Goal: Information Seeking & Learning: Learn about a topic

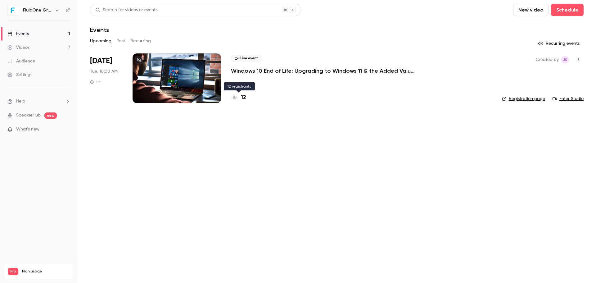
click at [243, 98] on h4 "12" at bounding box center [243, 97] width 5 height 8
click at [243, 97] on h4 "12" at bounding box center [243, 97] width 5 height 8
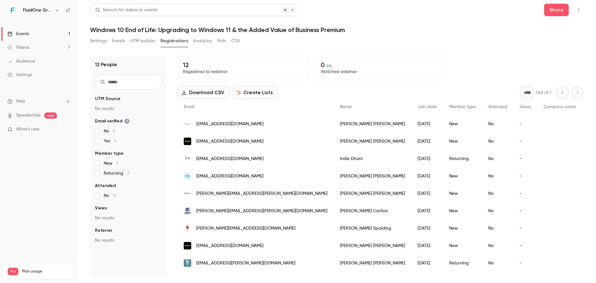
click at [455, 20] on header "Search for videos or events Share Windows 10 End of Life: Upgrading to Windows …" at bounding box center [337, 19] width 494 height 30
